Goal: Transaction & Acquisition: Purchase product/service

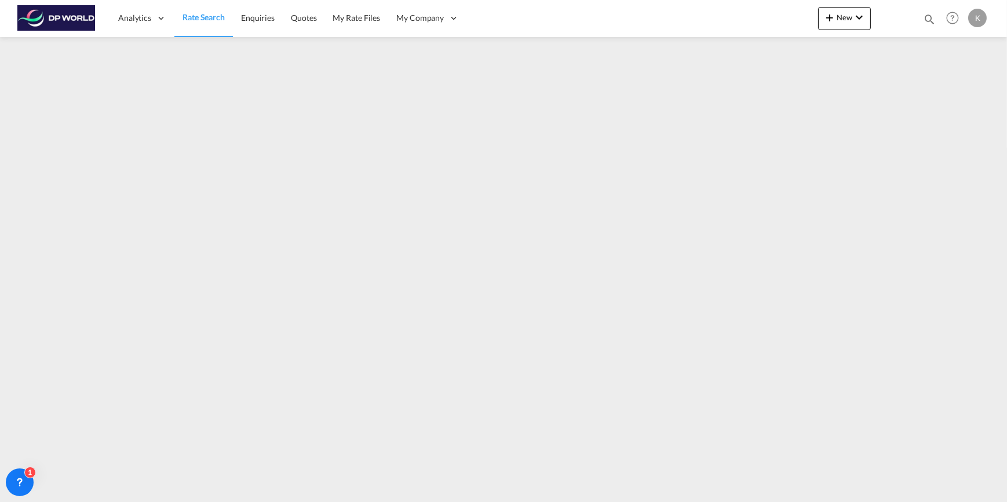
click at [213, 18] on span "Rate Search" at bounding box center [203, 17] width 42 height 10
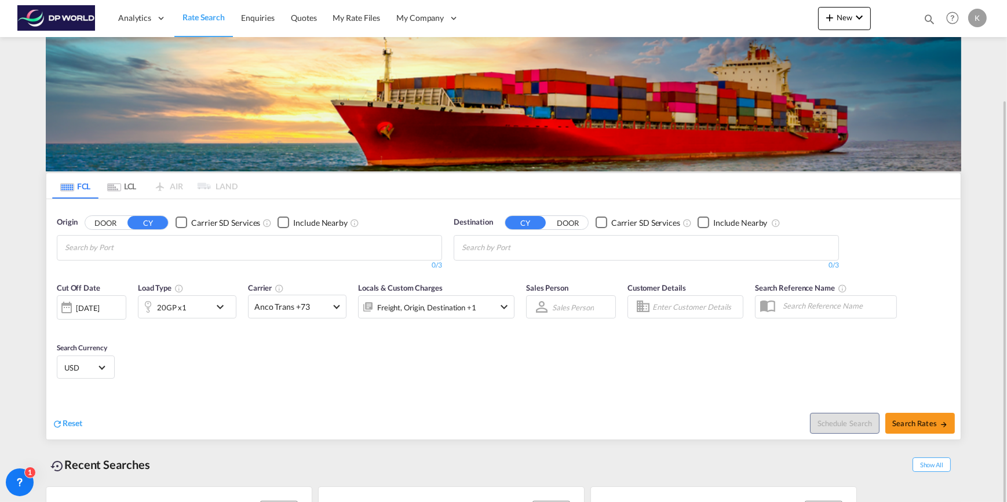
scroll to position [63, 0]
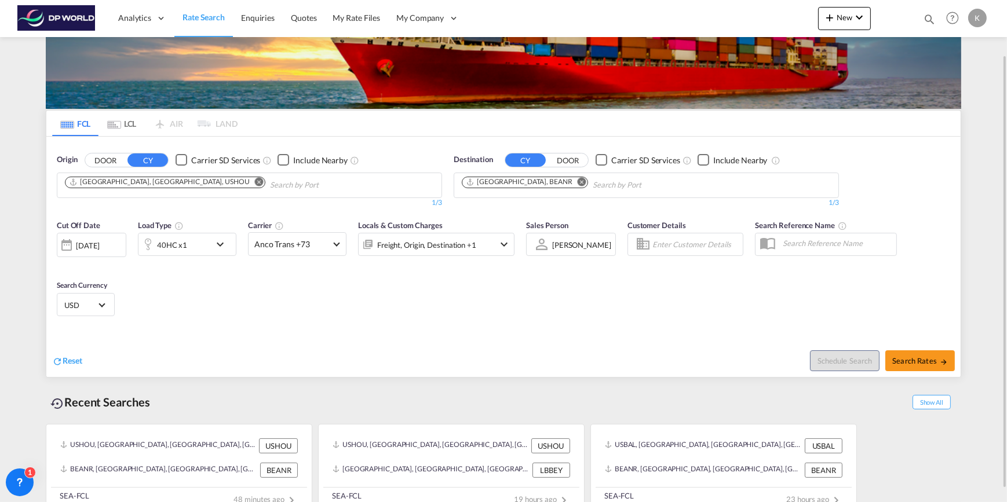
click at [255, 183] on md-icon "Remove" at bounding box center [259, 181] width 9 height 9
click at [115, 191] on body "Analytics Dashboard Rate Search Enquiries Quotes My Rate Files My Company" at bounding box center [503, 251] width 1007 height 502
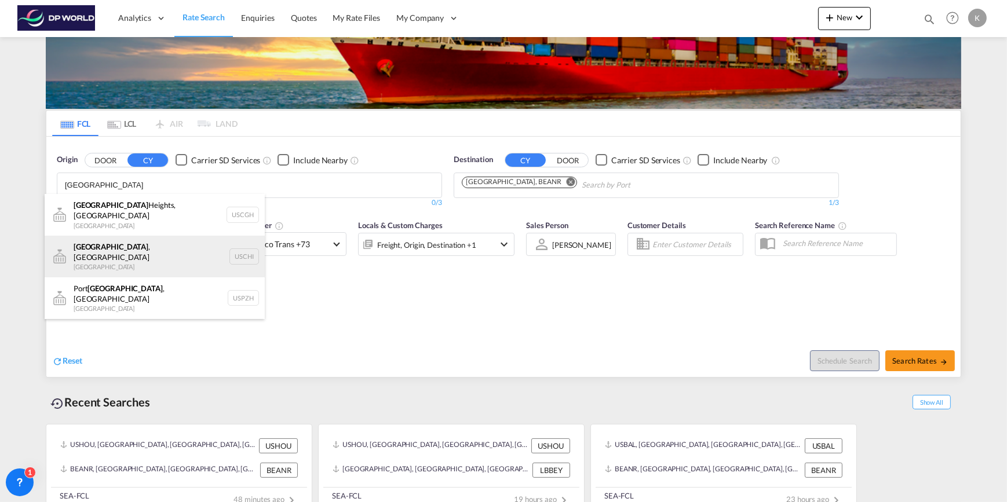
type input "[GEOGRAPHIC_DATA]"
click at [124, 248] on div "[GEOGRAPHIC_DATA] , IL United States USCHI" at bounding box center [155, 257] width 220 height 42
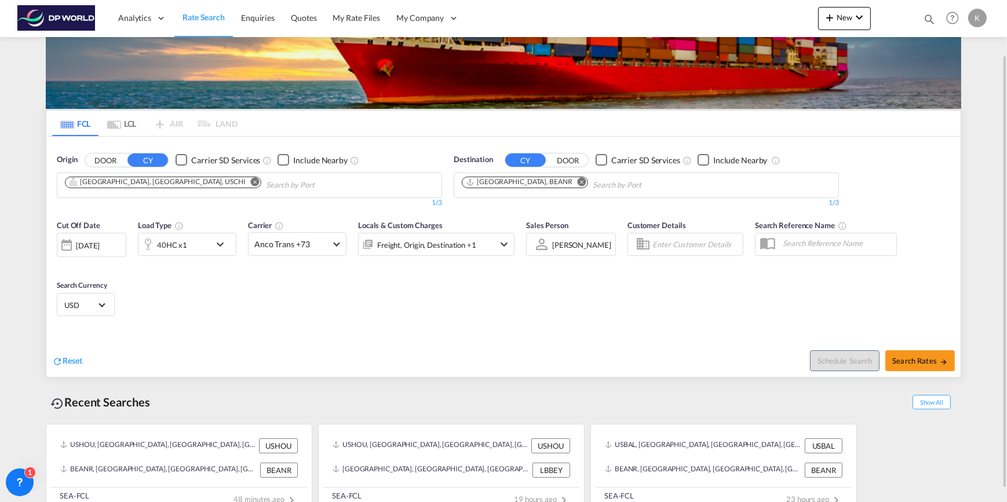
click at [577, 181] on md-icon "Remove" at bounding box center [581, 181] width 9 height 9
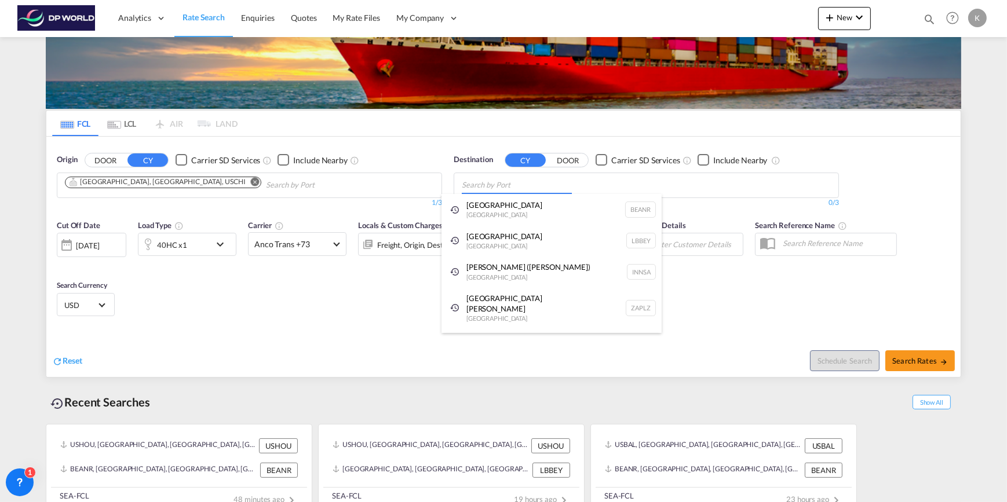
click at [505, 183] on body "Analytics Dashboard Rate Search Enquiries Quotes My Rate Files My Company" at bounding box center [503, 251] width 1007 height 502
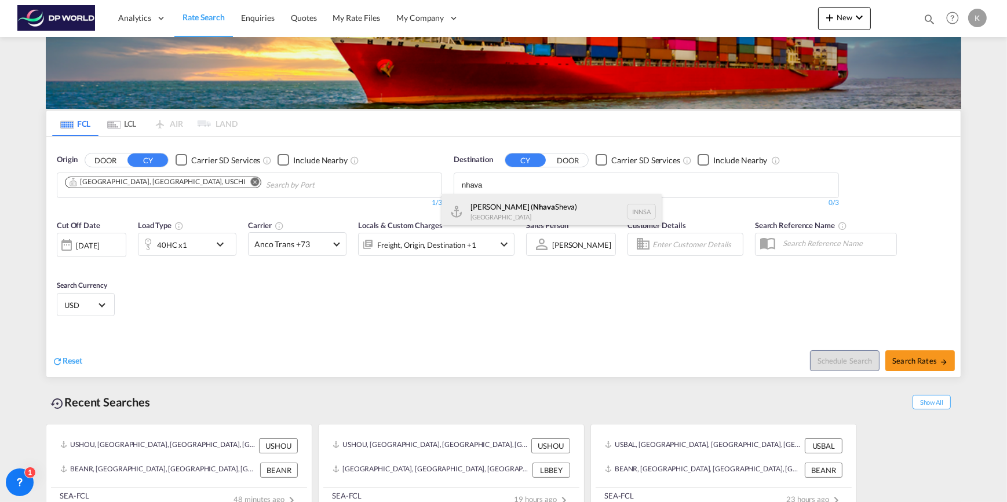
type input "nhava"
click at [509, 204] on div "[PERSON_NAME] ( [GEOGRAPHIC_DATA]) [GEOGRAPHIC_DATA] [GEOGRAPHIC_DATA]" at bounding box center [551, 211] width 220 height 35
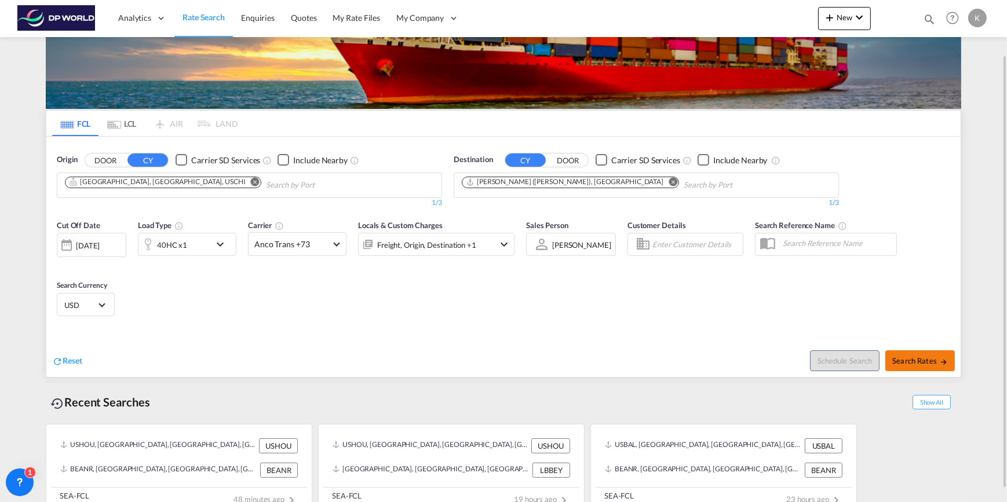
click at [909, 358] on span "Search Rates" at bounding box center [920, 360] width 56 height 9
type input "USCHI to INNSA / [DATE]"
